Goal: Task Accomplishment & Management: Manage account settings

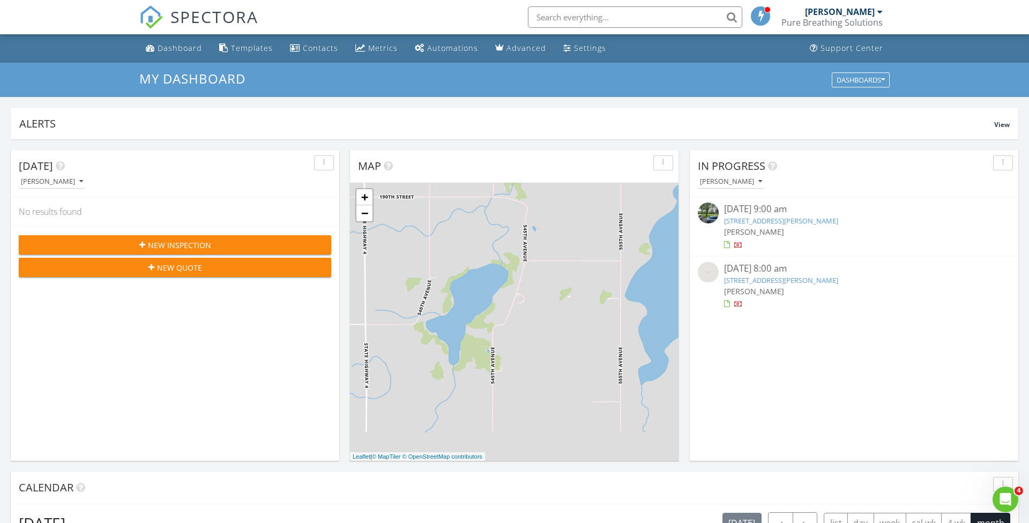
click at [820, 21] on div "Pure Breathing Solutions" at bounding box center [831, 22] width 101 height 11
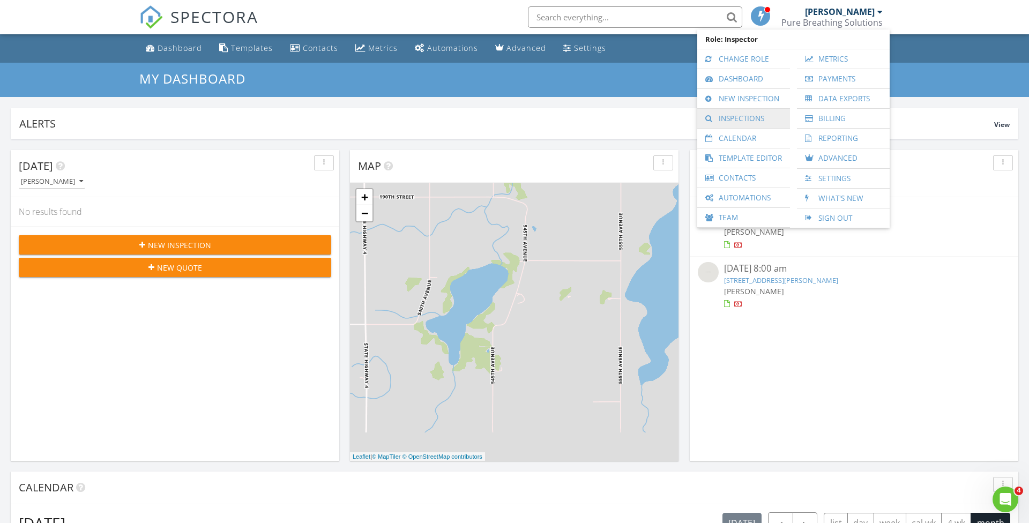
click at [735, 120] on link "Inspections" at bounding box center [744, 118] width 82 height 19
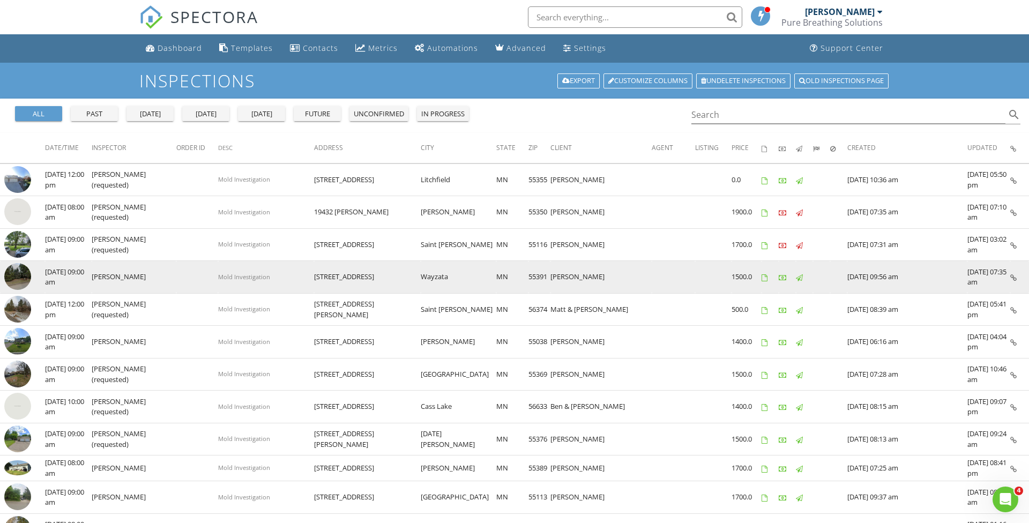
scroll to position [1, 0]
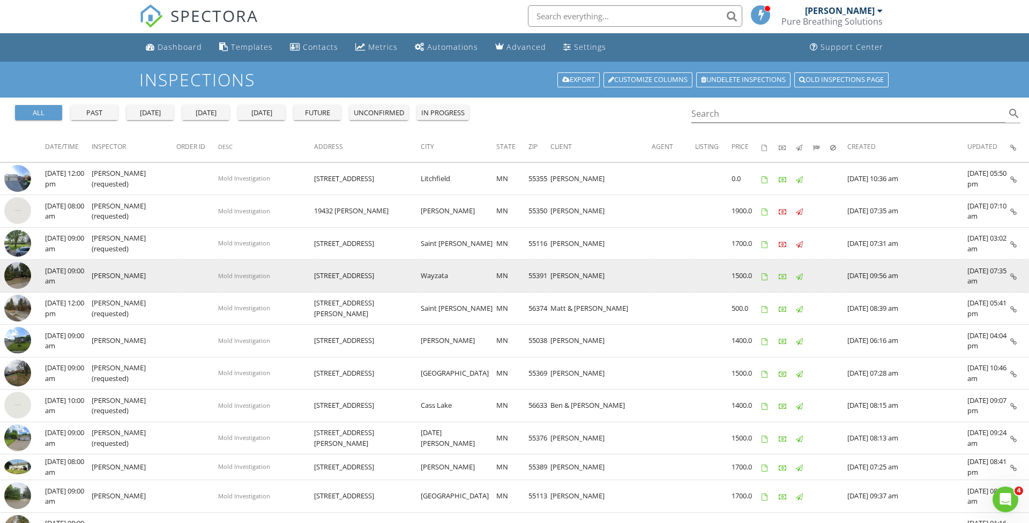
click at [152, 270] on td "[PERSON_NAME]" at bounding box center [134, 276] width 85 height 33
click at [24, 275] on img at bounding box center [17, 275] width 27 height 27
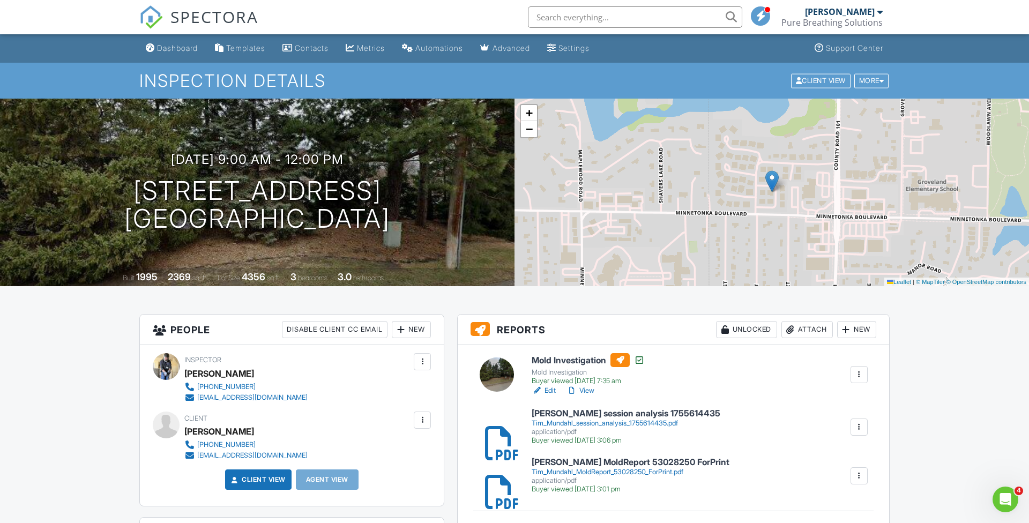
click at [596, 423] on div "Tim_Mundahl_session_analysis_1755614435.pdf" at bounding box center [626, 423] width 189 height 9
click at [608, 471] on div "Tim_Mundahl_MoldReport_53028250_ForPrint.pdf" at bounding box center [631, 472] width 198 height 9
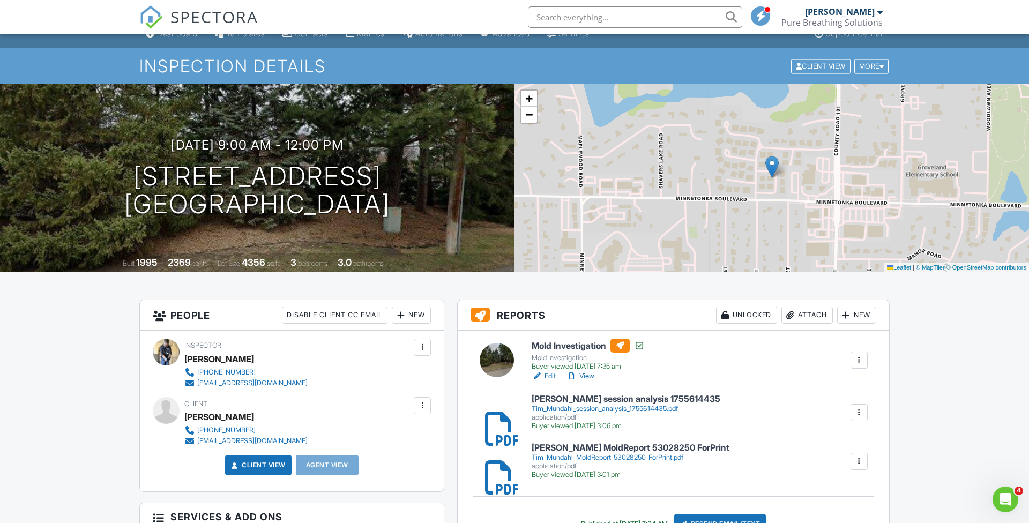
click at [593, 344] on h6 "Mold Investigation" at bounding box center [588, 346] width 113 height 14
